Goal: Transaction & Acquisition: Obtain resource

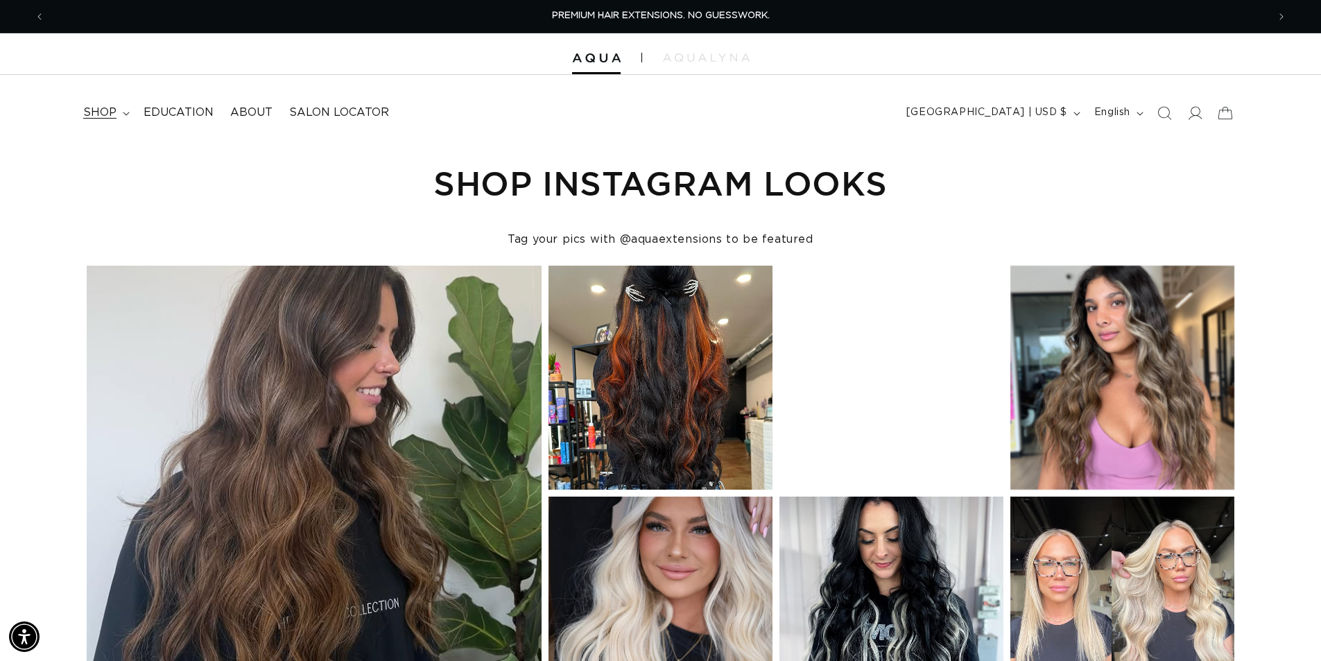
click at [107, 108] on span "shop" at bounding box center [99, 112] width 33 height 15
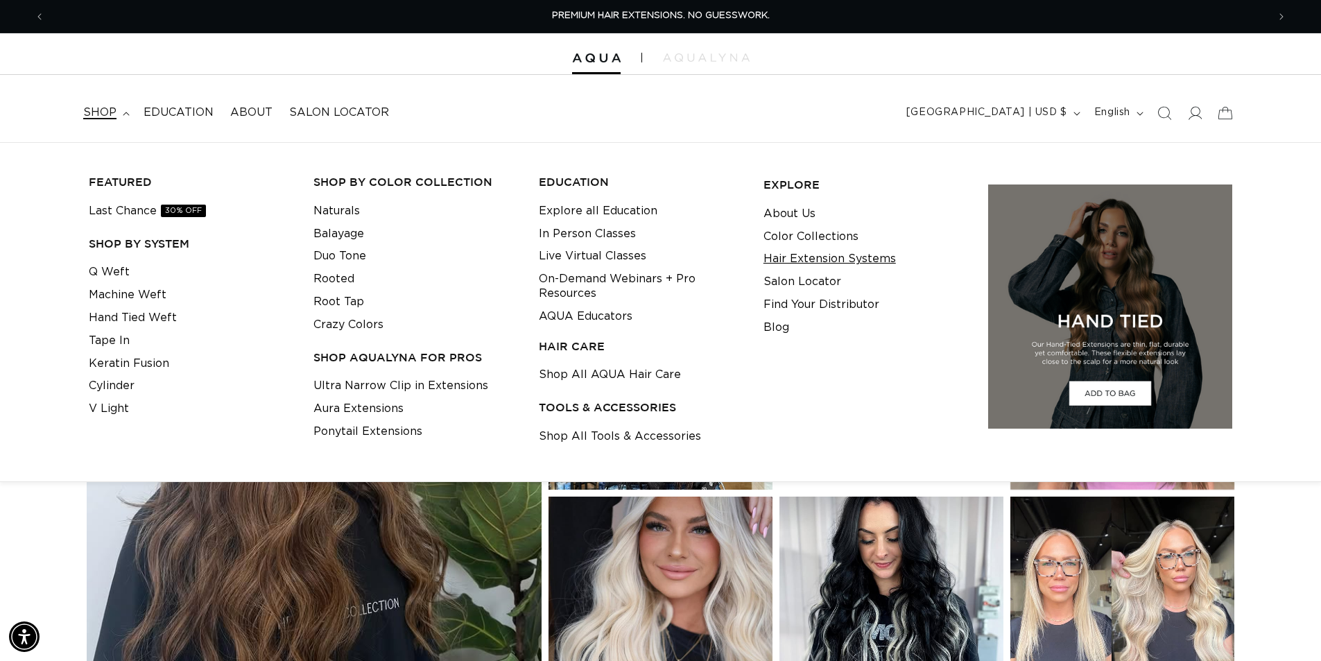
click at [842, 257] on link "Hair Extension Systems" at bounding box center [829, 259] width 132 height 23
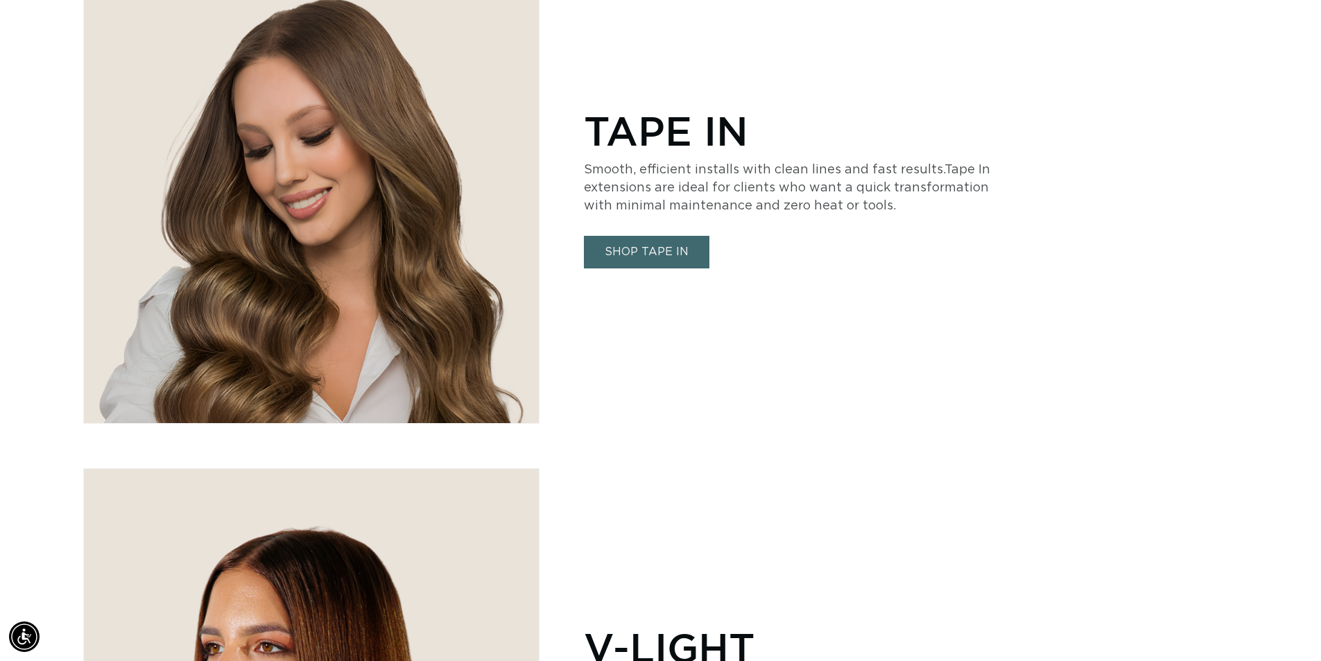
scroll to position [3398, 0]
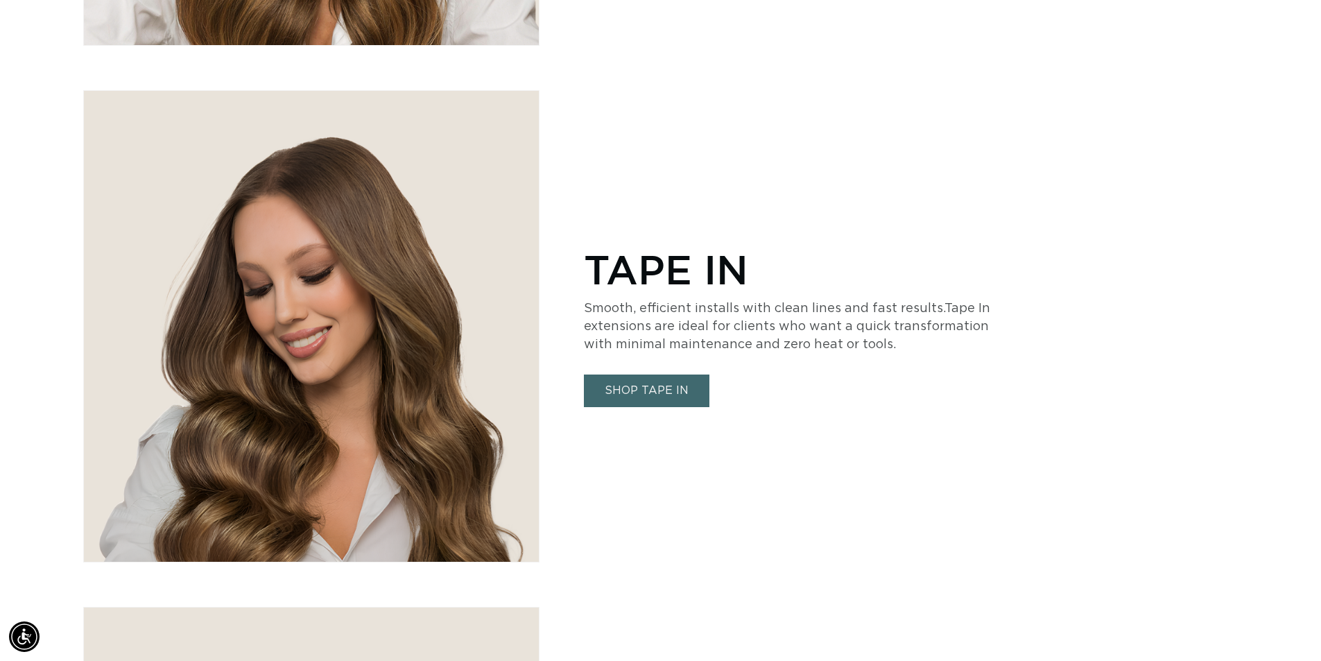
click at [666, 280] on p "TAPE IN" at bounding box center [792, 268] width 416 height 47
click at [630, 392] on link "SHOP TAPE IN" at bounding box center [647, 390] width 126 height 33
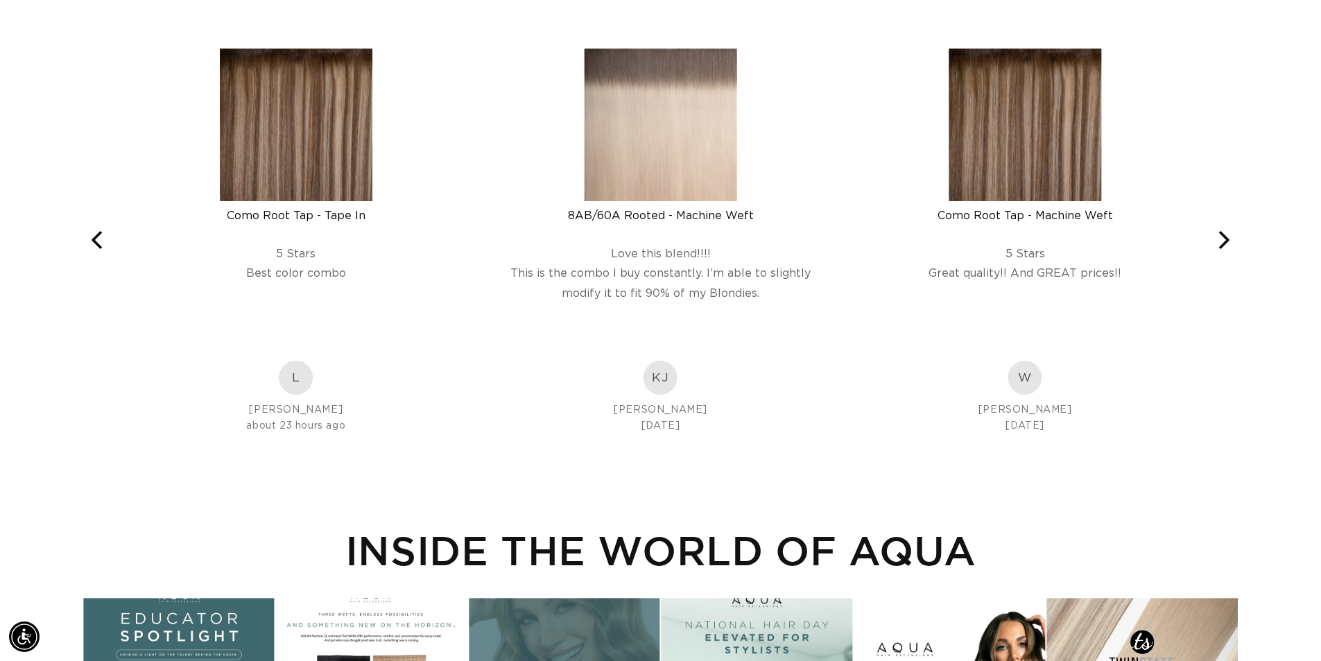
scroll to position [2358, 0]
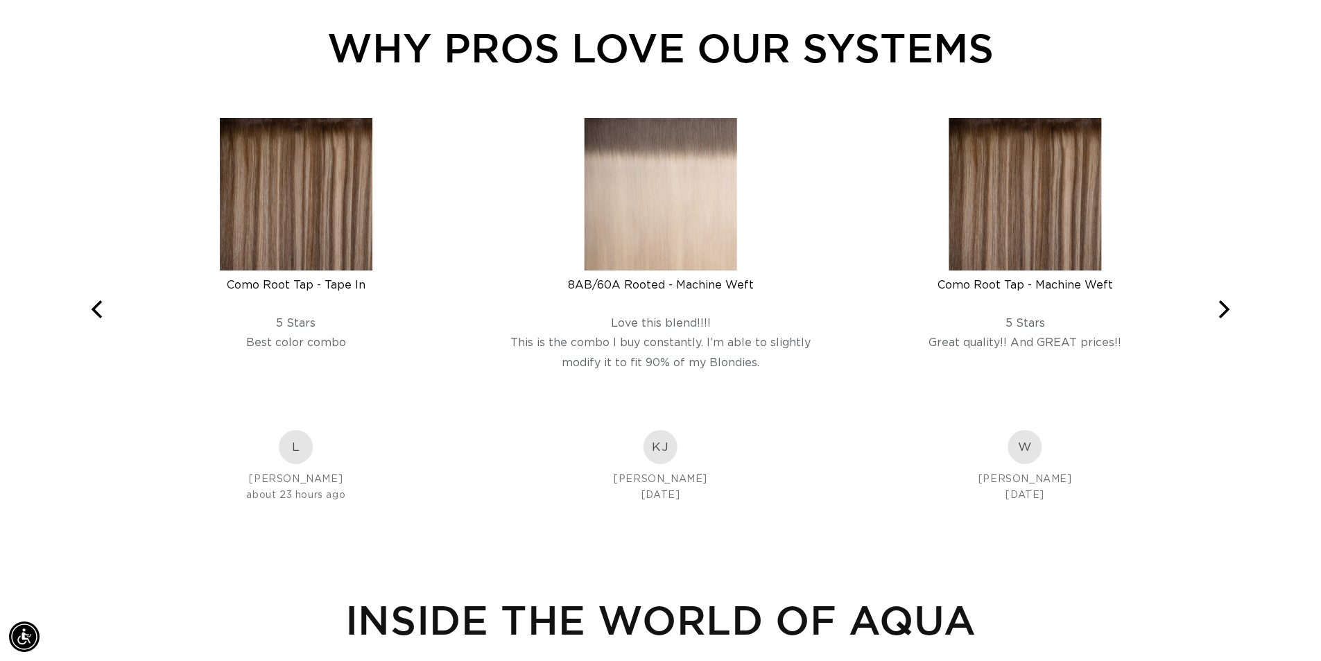
click at [643, 229] on img at bounding box center [661, 194] width 153 height 153
click at [230, 155] on img at bounding box center [296, 194] width 153 height 153
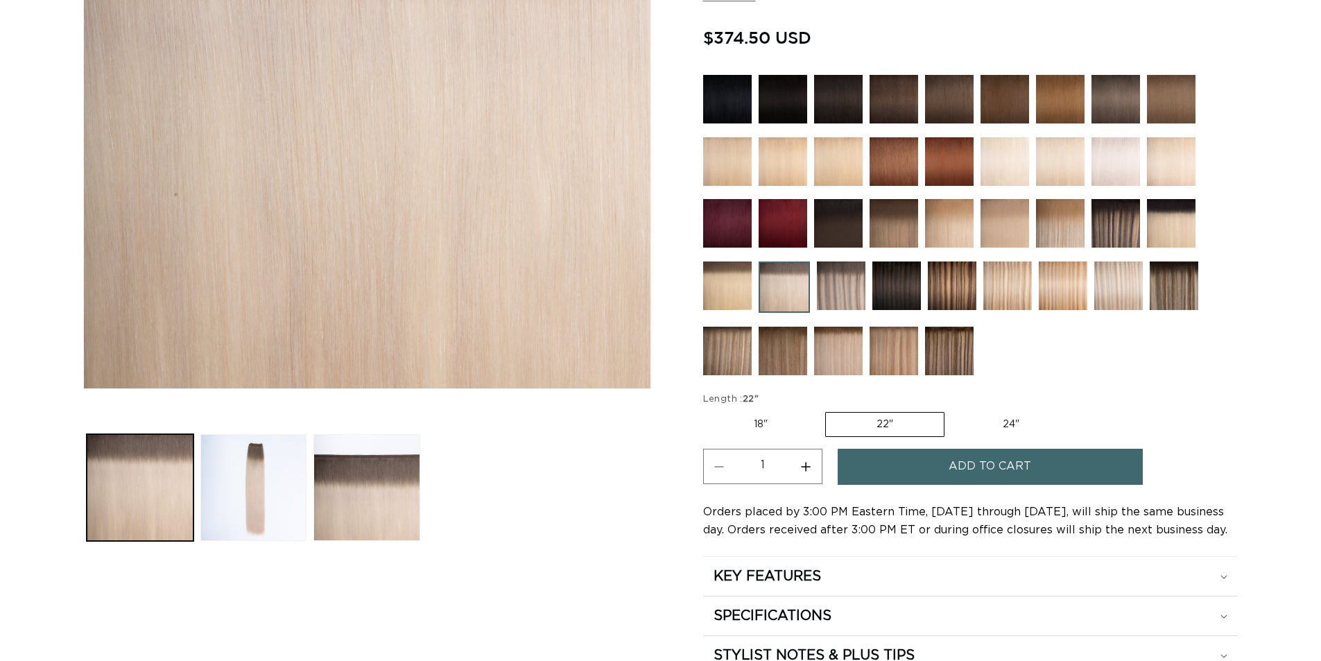
scroll to position [624, 0]
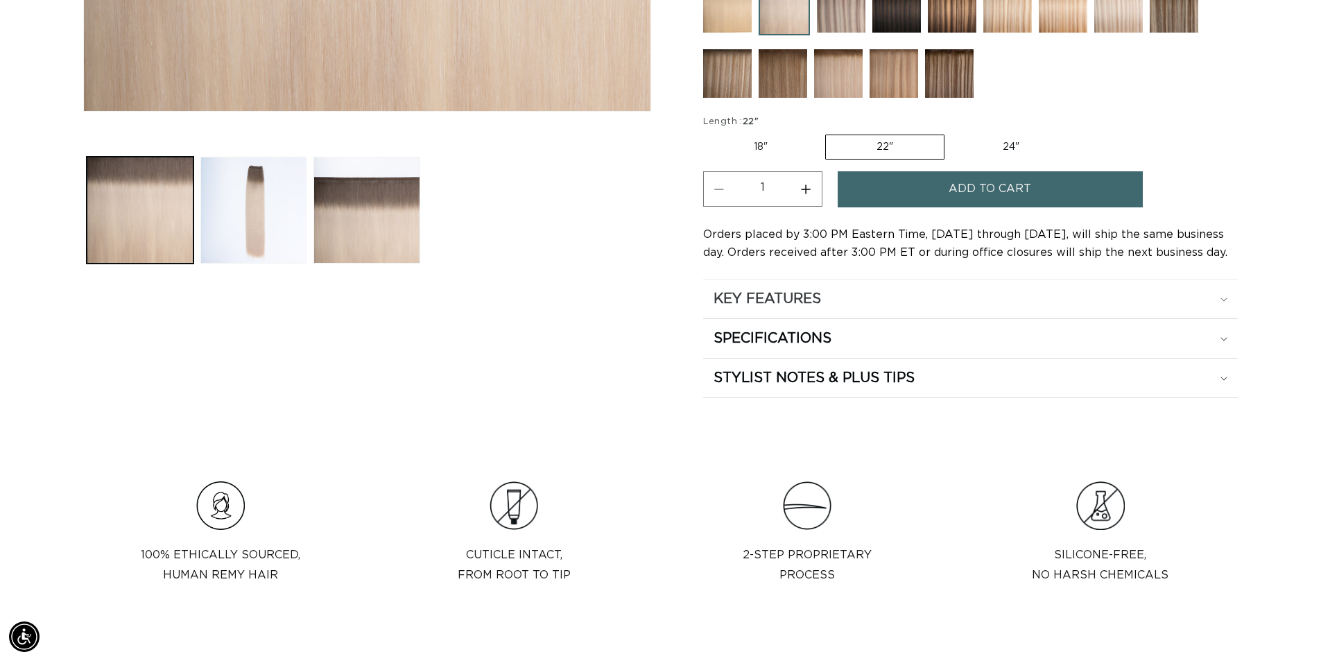
click at [750, 294] on h2 "KEY FEATURES" at bounding box center [766, 299] width 107 height 18
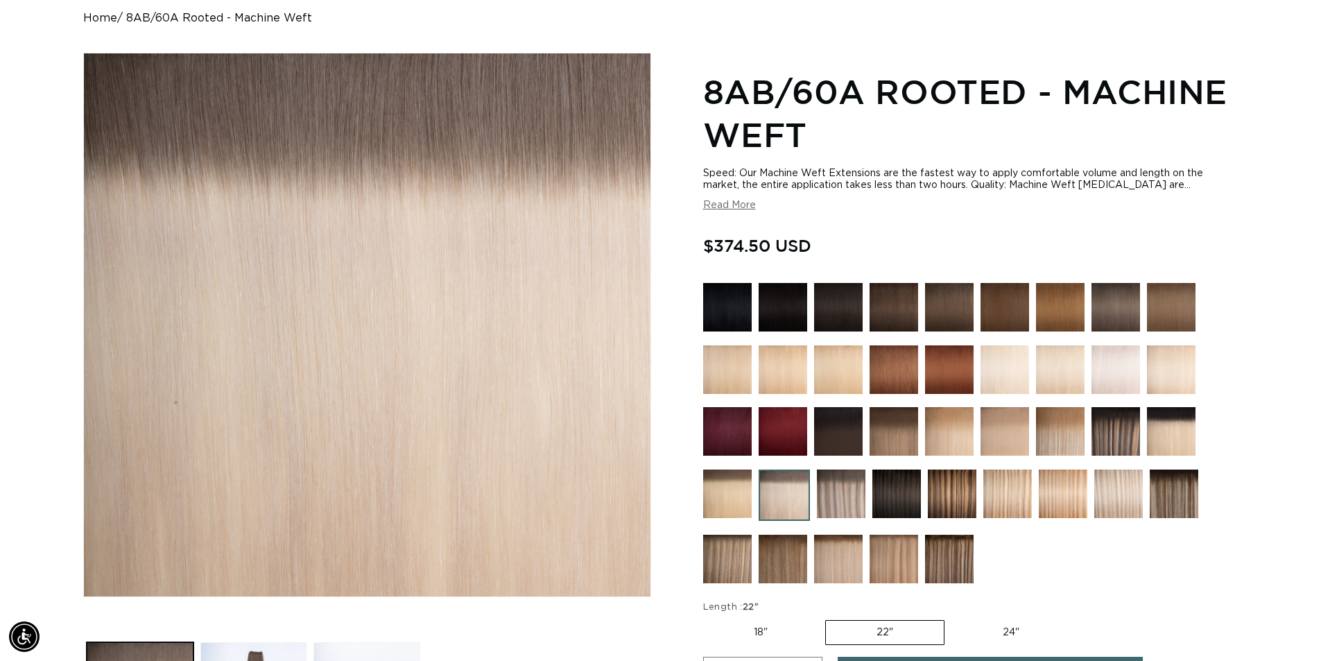
scroll to position [0, 0]
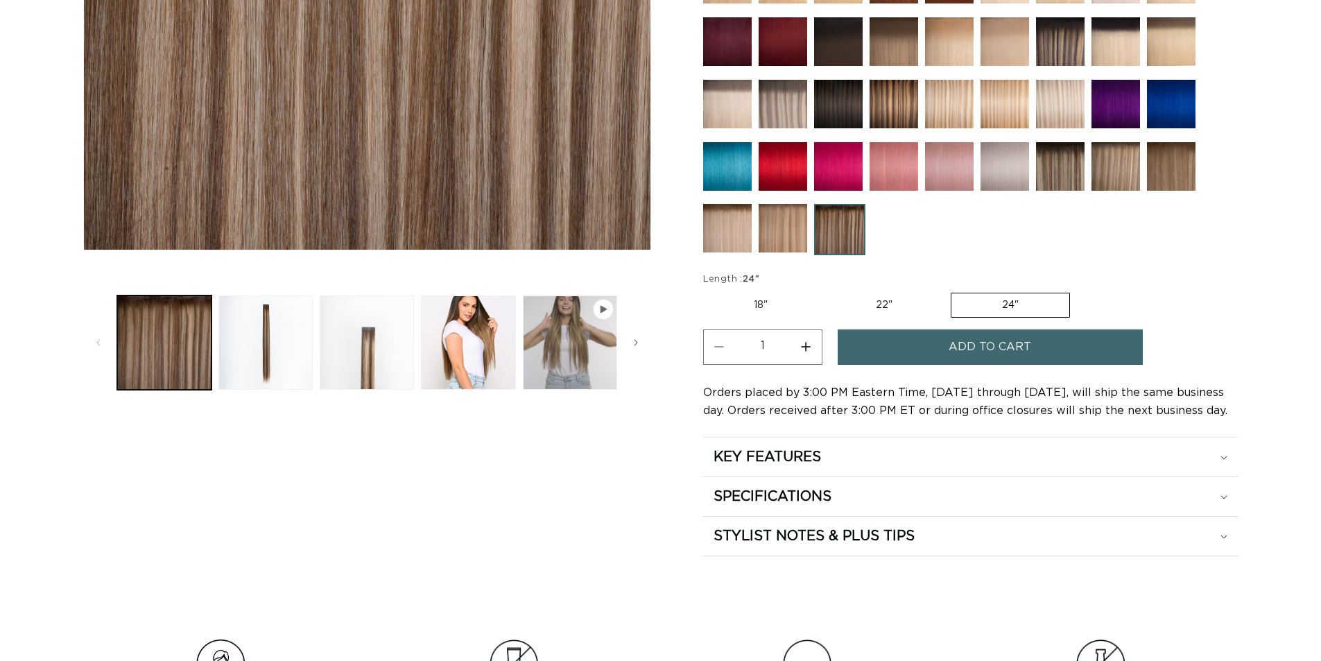
scroll to position [555, 0]
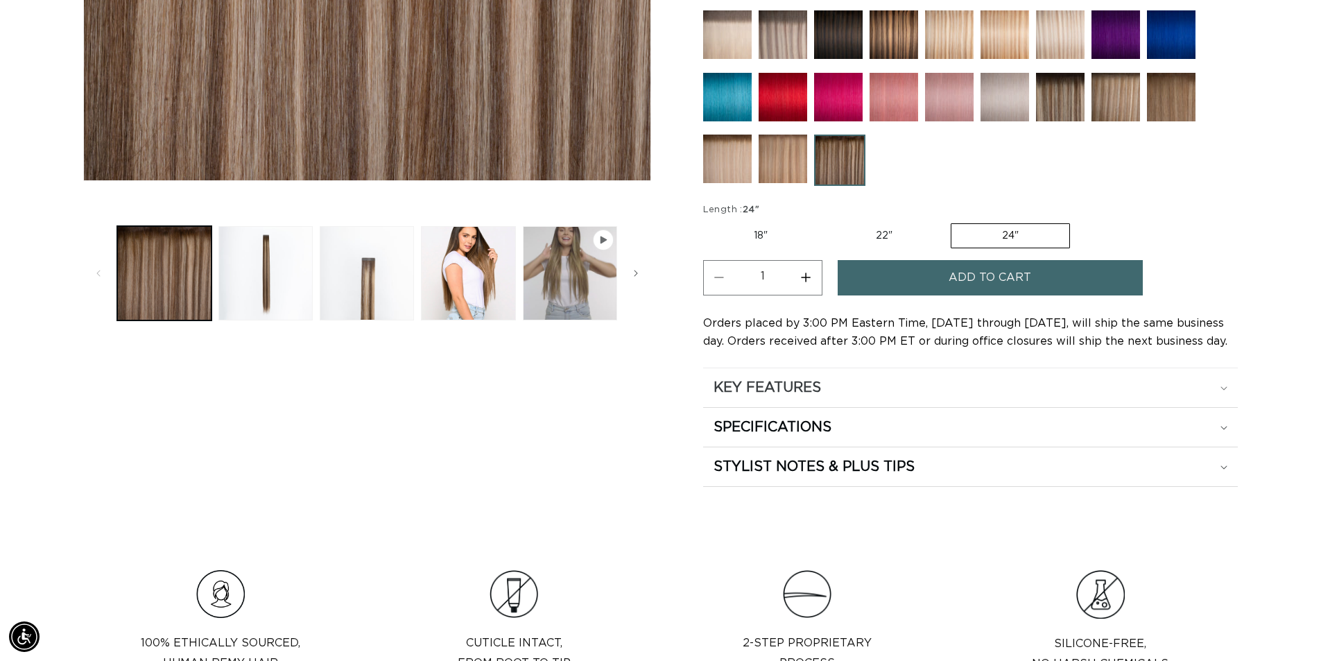
click at [779, 394] on h2 "KEY FEATURES" at bounding box center [766, 388] width 107 height 18
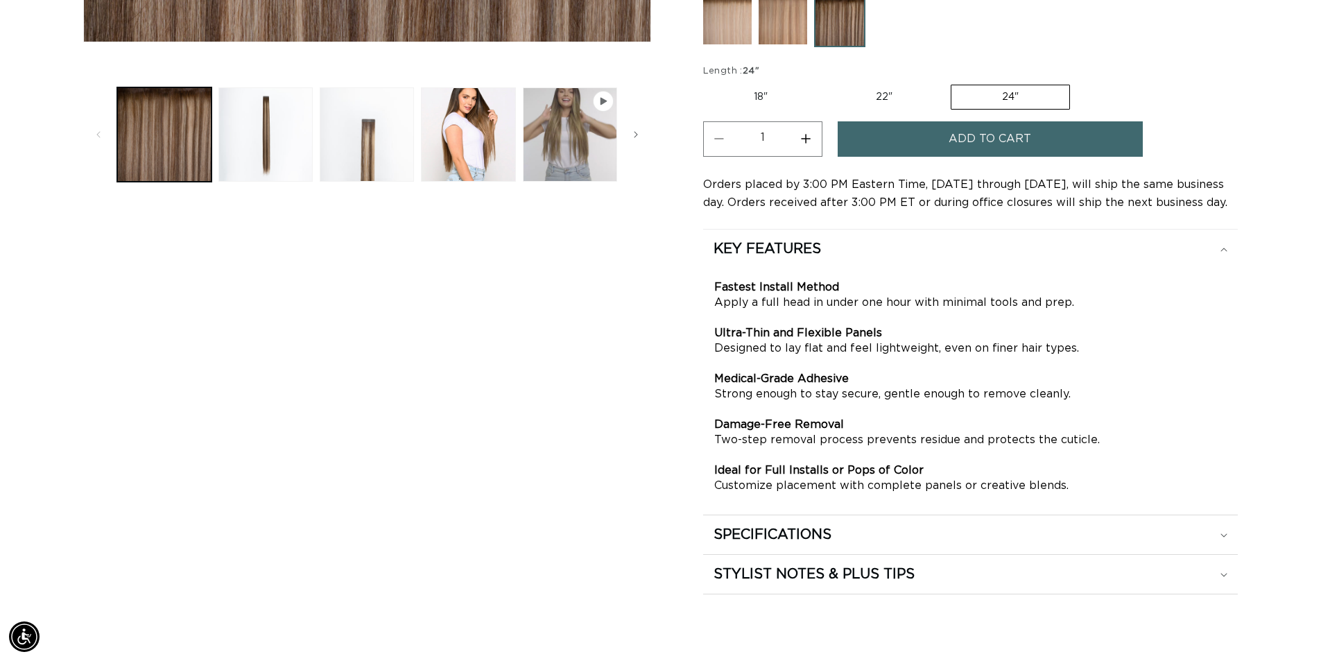
scroll to position [763, 0]
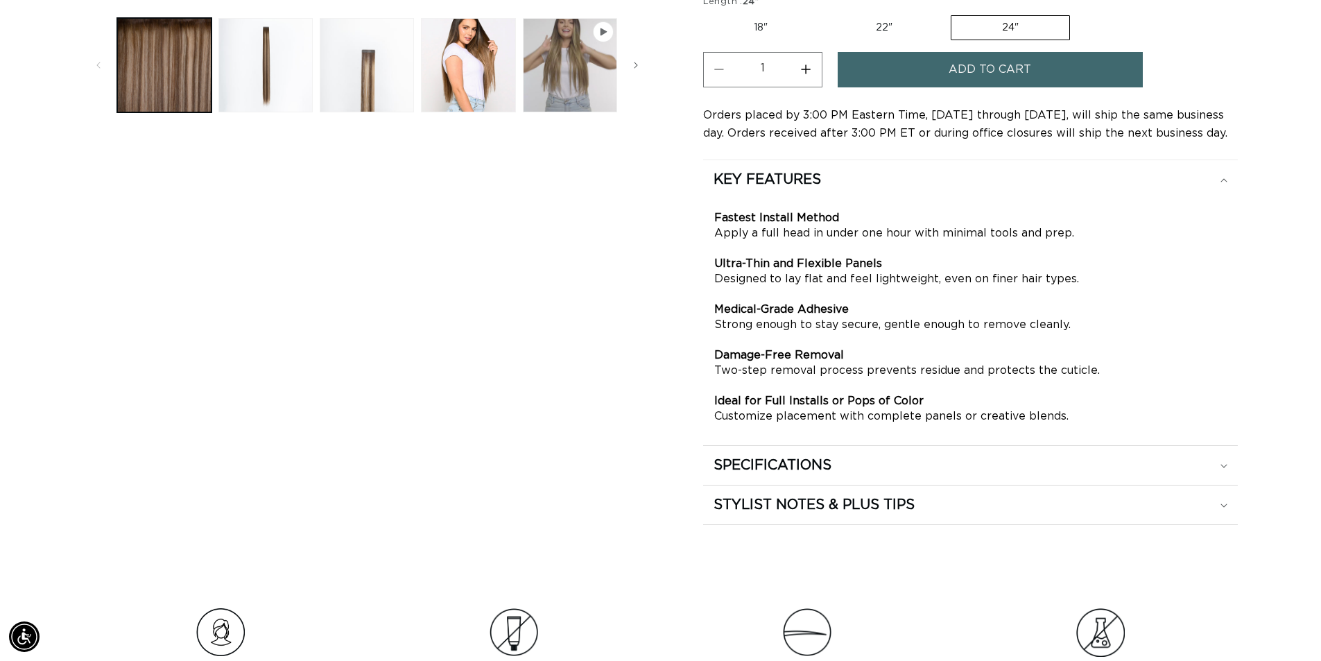
click at [756, 460] on h2 "SPECIFICATIONS" at bounding box center [772, 465] width 118 height 18
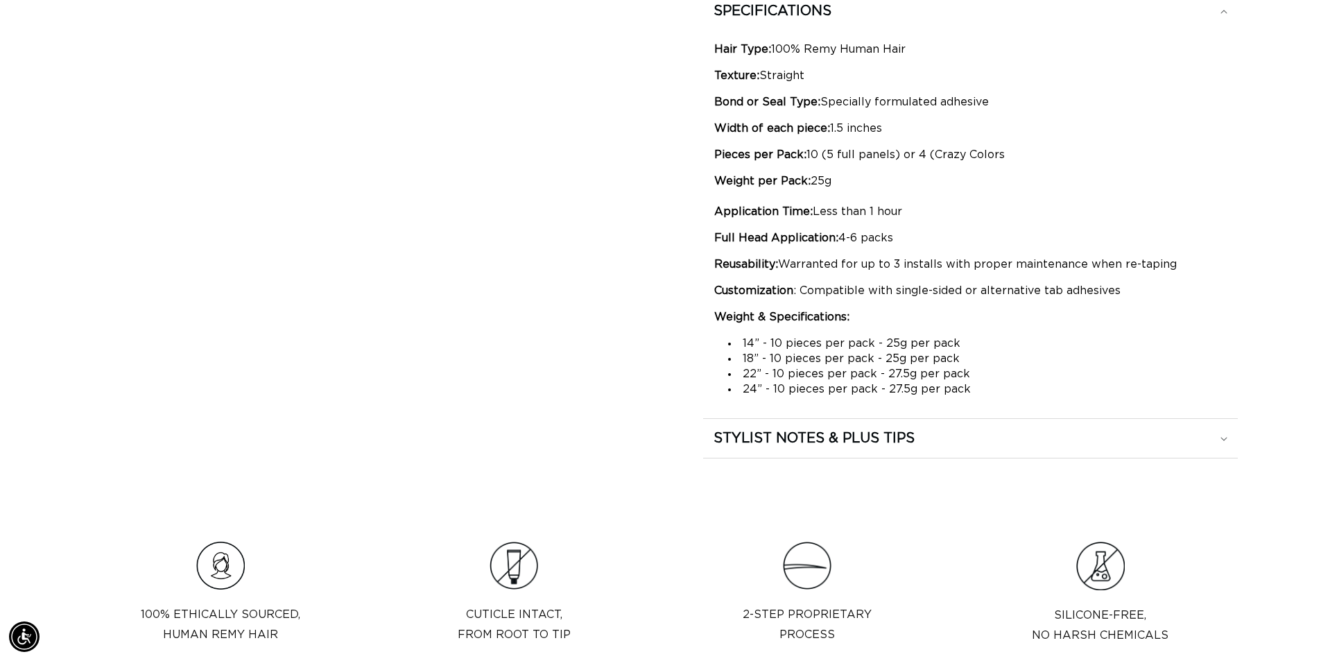
scroll to position [901, 0]
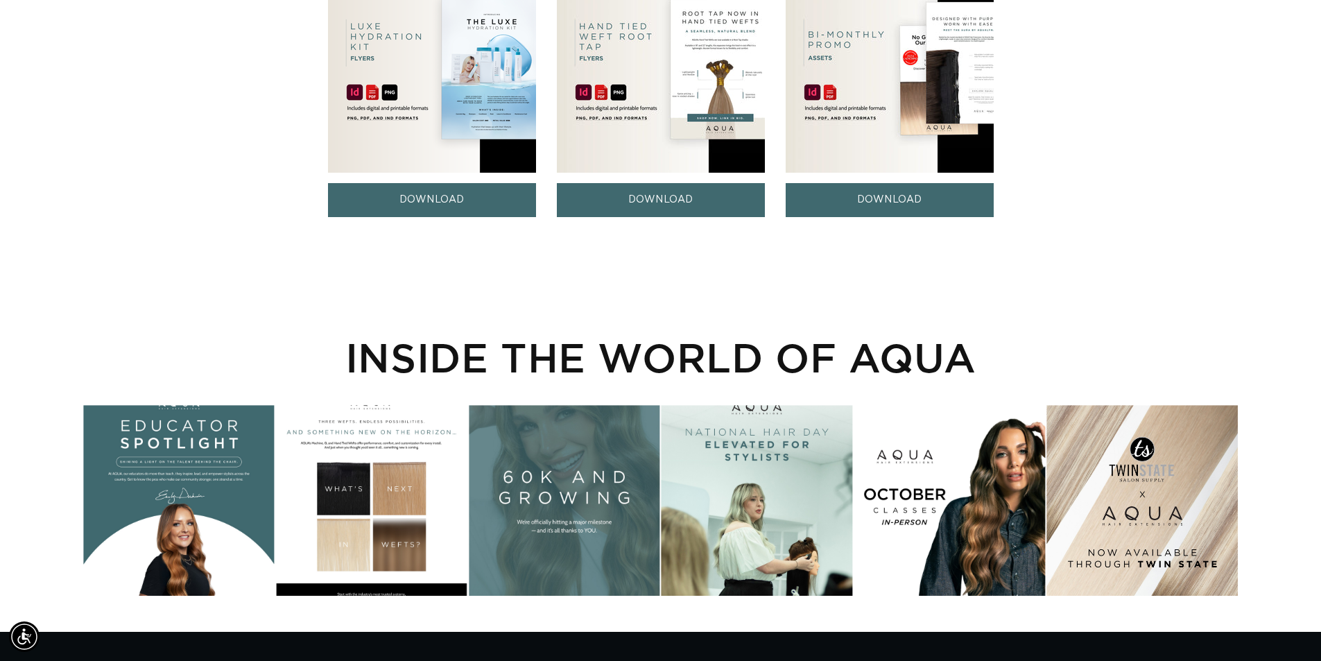
scroll to position [832, 0]
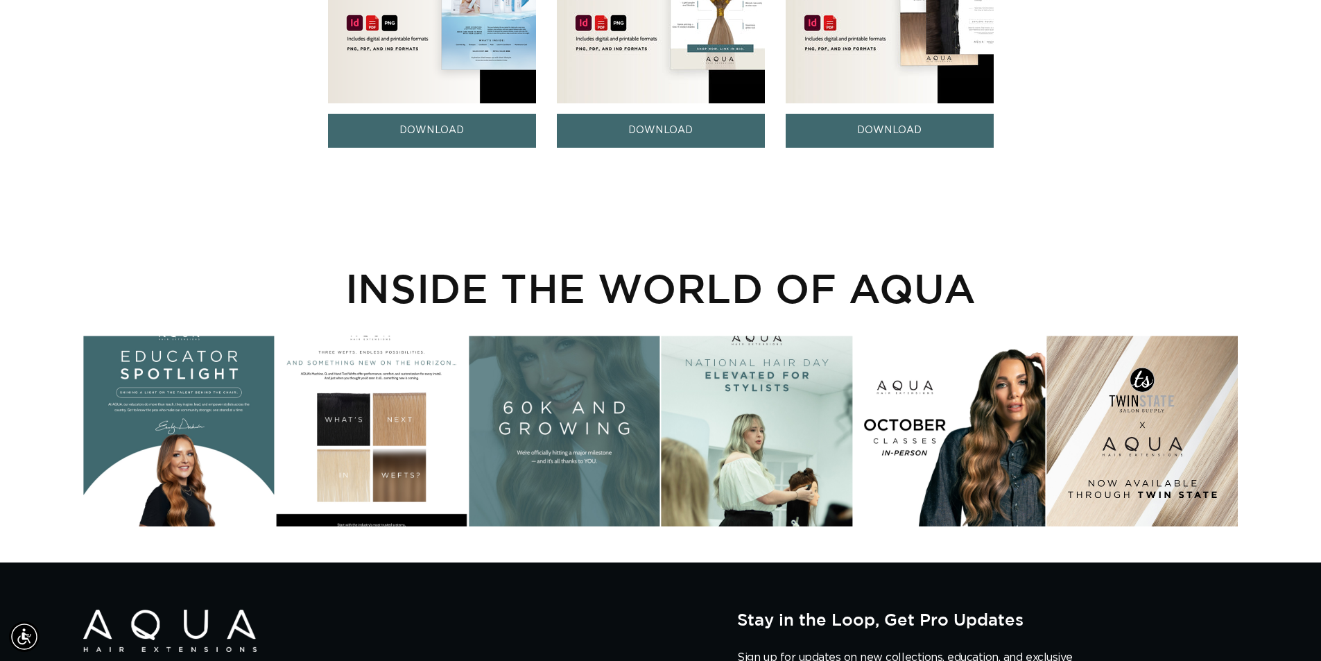
click at [395, 370] on div "Instagram post opens in a popup" at bounding box center [371, 431] width 191 height 191
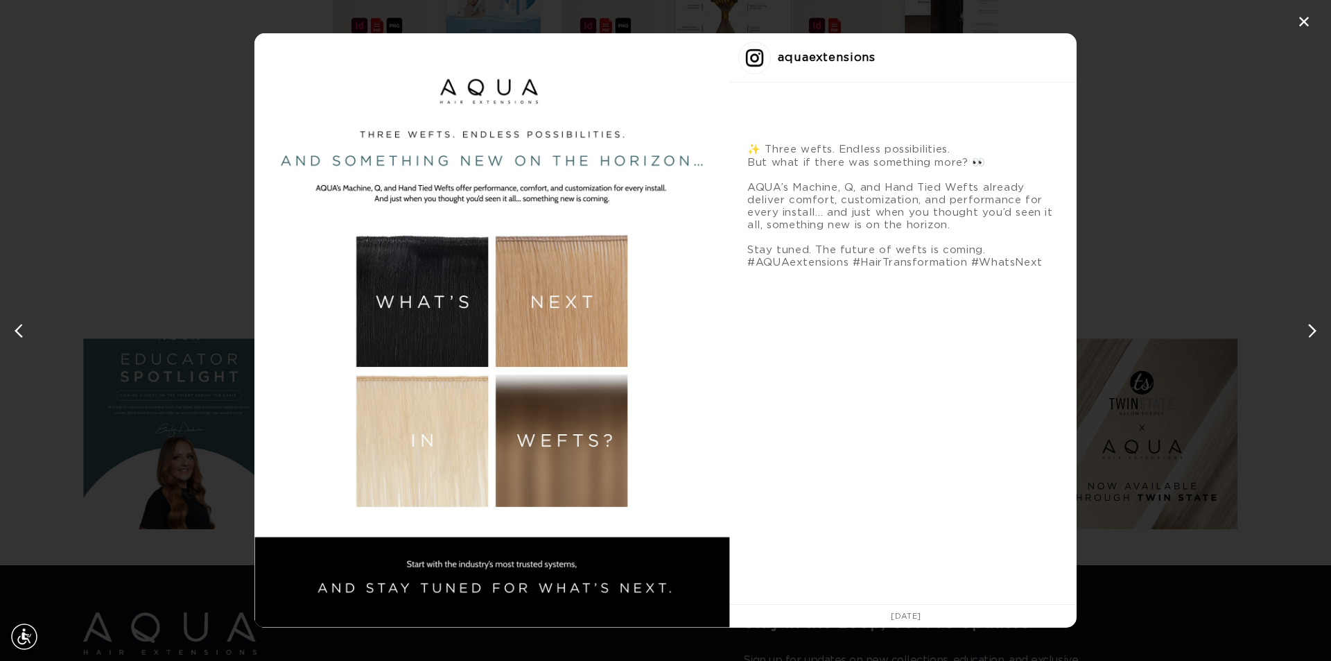
click at [1153, 111] on div "✕ aquaextensions ✨ Three wefts. Endless possibilities. But what if there was so…" at bounding box center [665, 330] width 1331 height 661
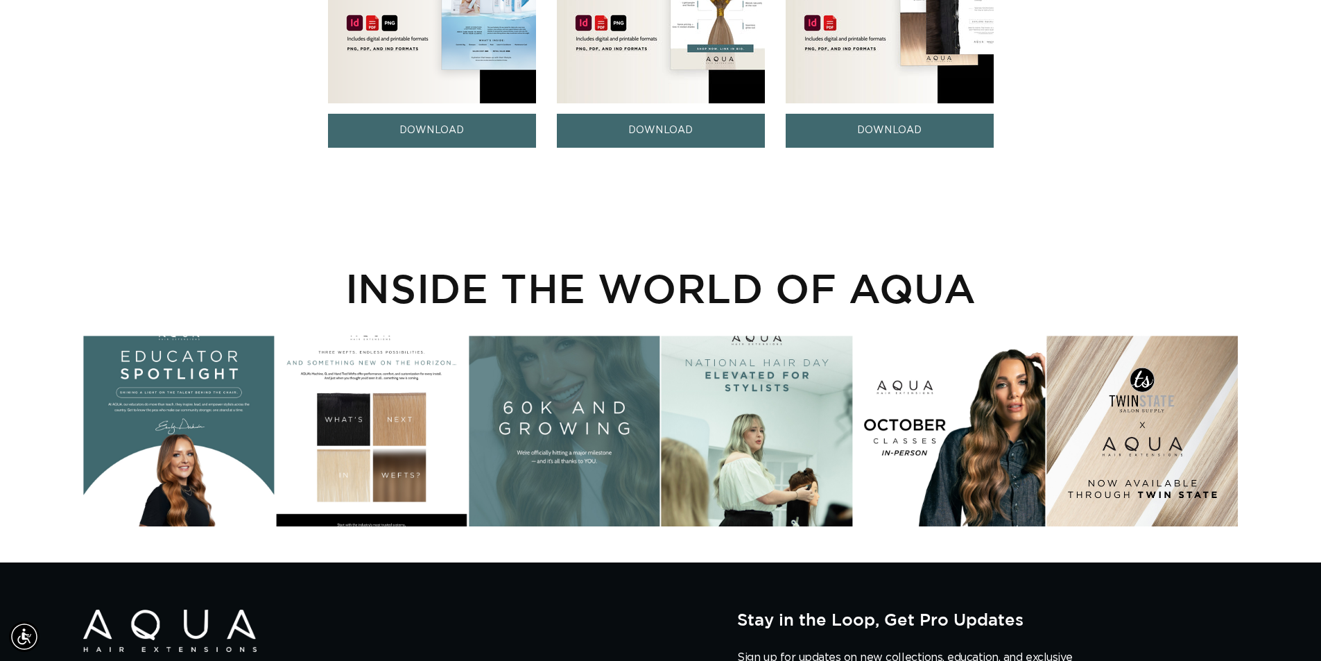
scroll to position [485, 0]
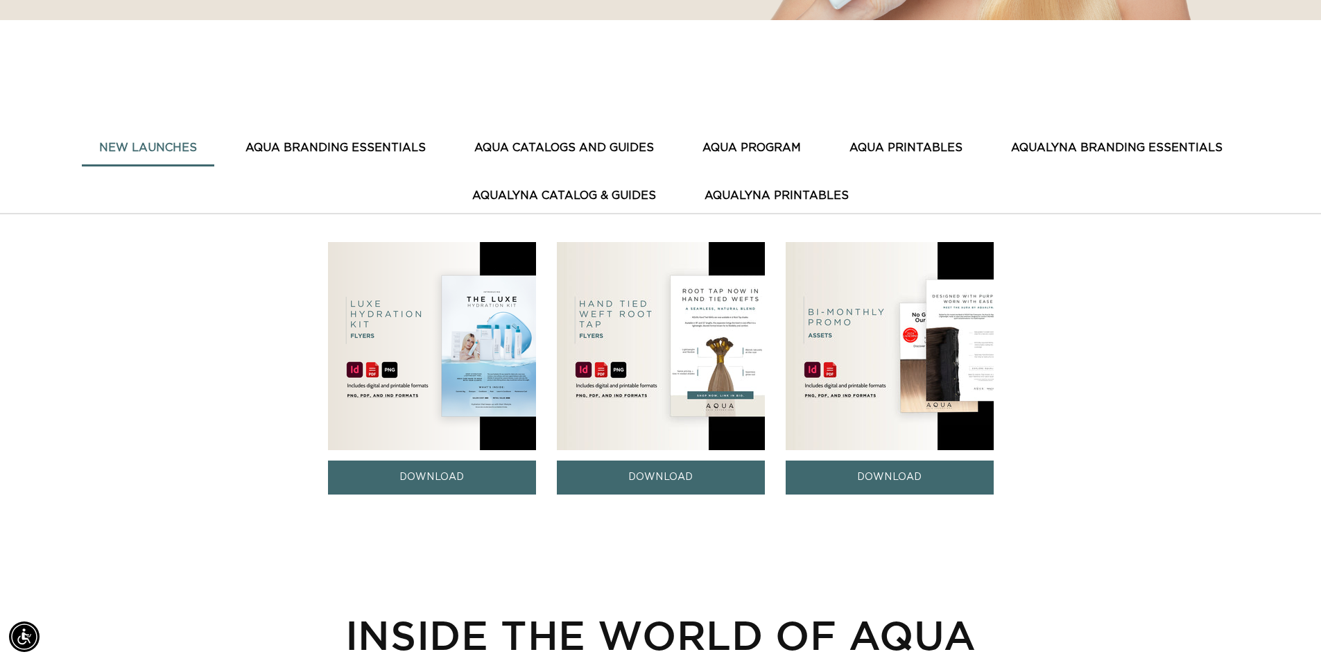
click at [569, 179] on button "AquaLyna Catalog & Guides" at bounding box center [564, 196] width 218 height 34
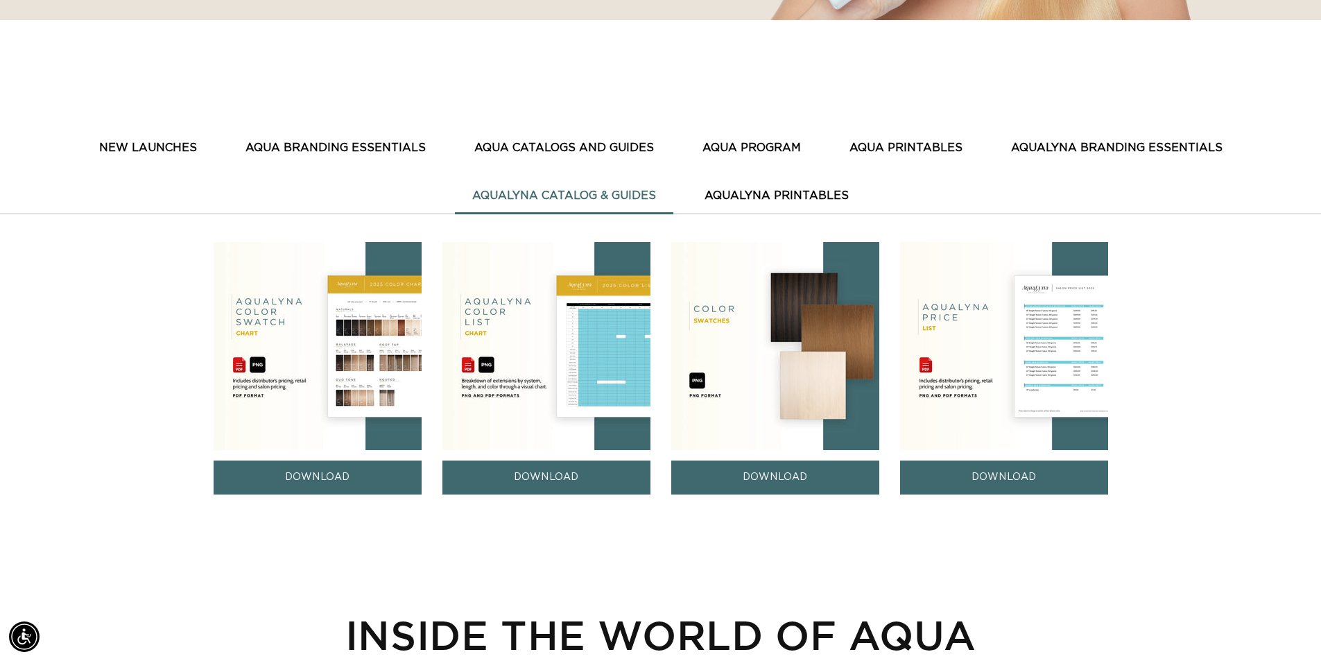
click at [584, 131] on button "AQUA CATALOGS AND GUIDES" at bounding box center [564, 148] width 214 height 34
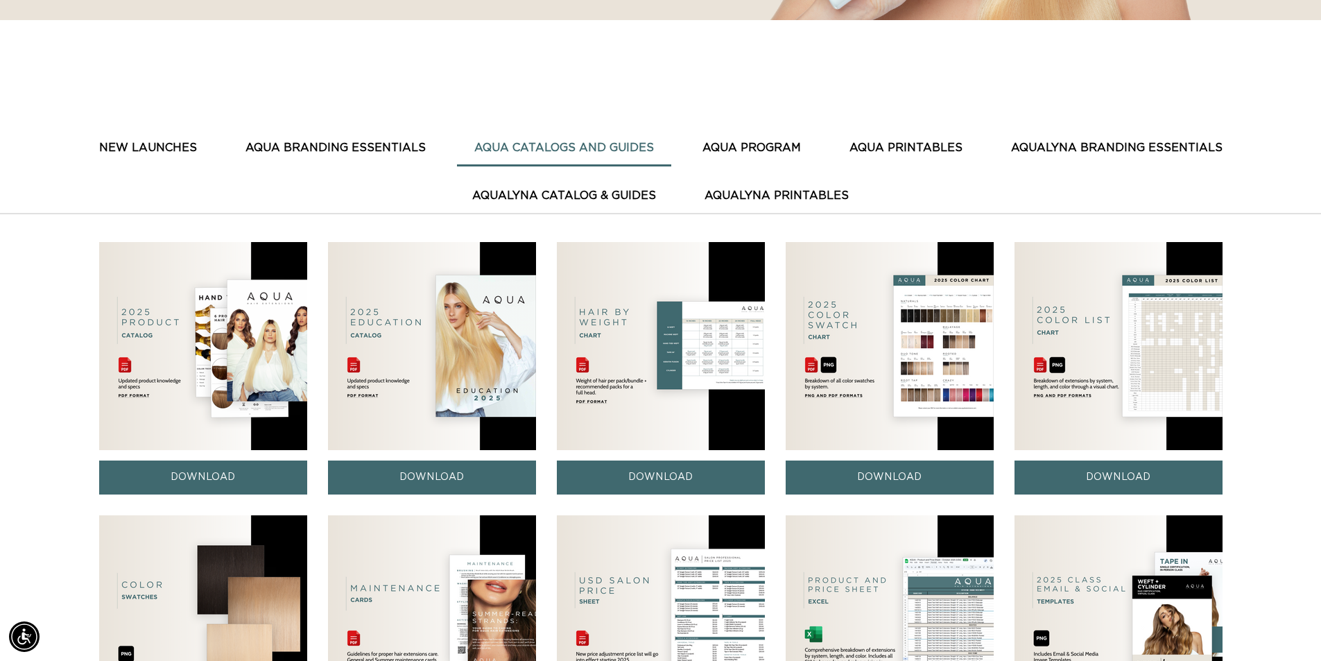
click at [212, 334] on img at bounding box center [203, 346] width 208 height 208
click at [200, 460] on link "DOWNLOAD" at bounding box center [203, 477] width 208 height 34
